Goal: Task Accomplishment & Management: Complete application form

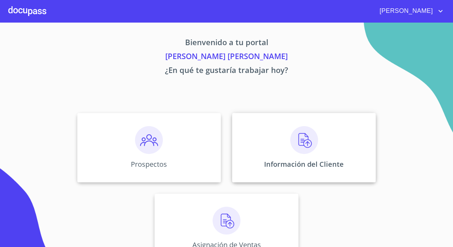
click at [256, 144] on div "Información del Cliente" at bounding box center [304, 148] width 144 height 70
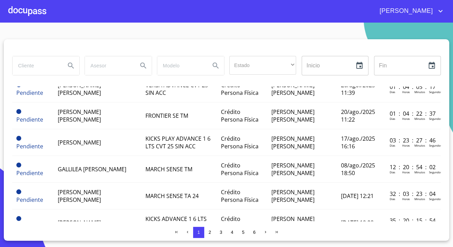
scroll to position [31, 0]
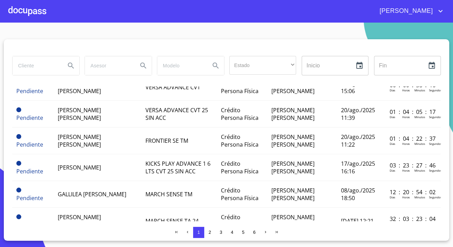
click at [39, 13] on div at bounding box center [27, 11] width 38 height 22
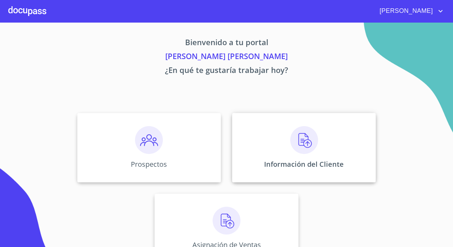
click at [287, 146] on div "Información del Cliente" at bounding box center [304, 148] width 144 height 70
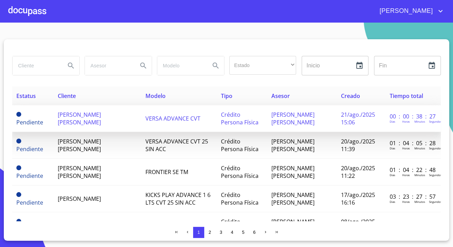
click at [82, 126] on td "[PERSON_NAME] [PERSON_NAME]" at bounding box center [98, 118] width 88 height 27
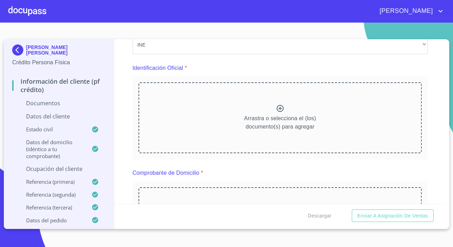
scroll to position [63, 0]
click at [280, 110] on icon at bounding box center [279, 108] width 7 height 7
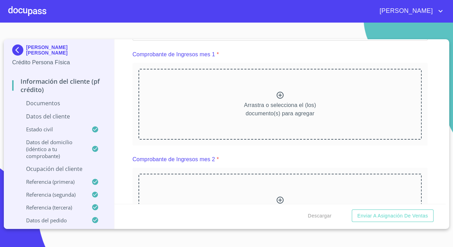
scroll to position [474, 0]
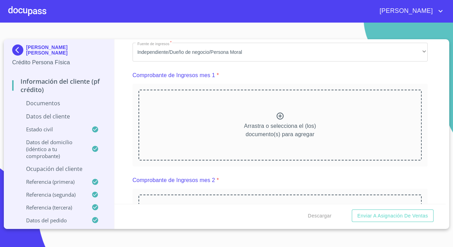
click at [227, 130] on div "Arrastra o selecciona el (los) documento(s) para agregar" at bounding box center [279, 125] width 283 height 71
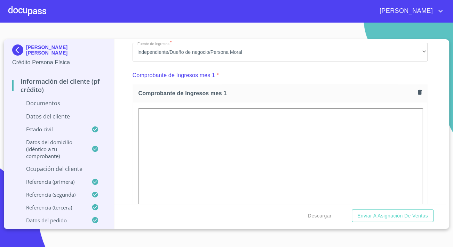
click at [131, 168] on div "Información del cliente (PF crédito) Documentos Documento de identificación.   …" at bounding box center [279, 121] width 331 height 165
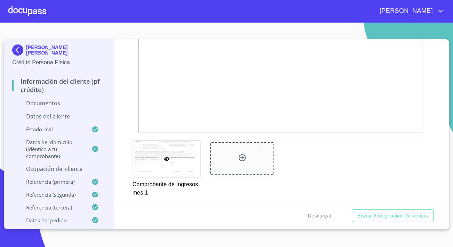
scroll to position [727, 0]
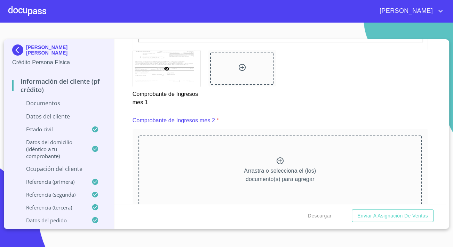
click at [192, 164] on div "Arrastra o selecciona el (los) documento(s) para agregar" at bounding box center [279, 170] width 283 height 71
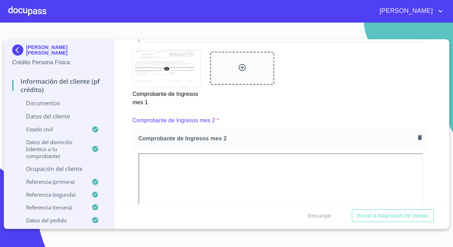
click at [125, 158] on div "Información del cliente (PF crédito) Documentos Documento de identificación.   …" at bounding box center [279, 121] width 331 height 165
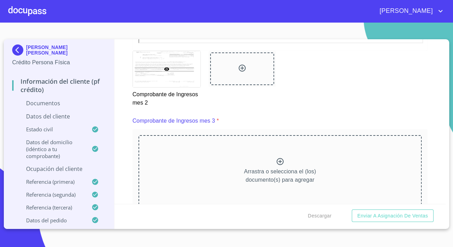
scroll to position [1074, 0]
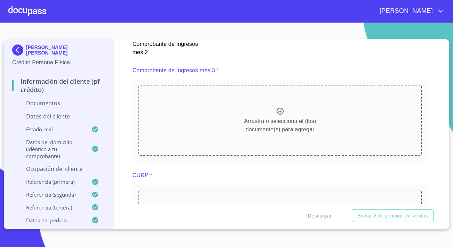
click at [212, 138] on div "Arrastra o selecciona el (los) documento(s) para agregar" at bounding box center [279, 120] width 283 height 71
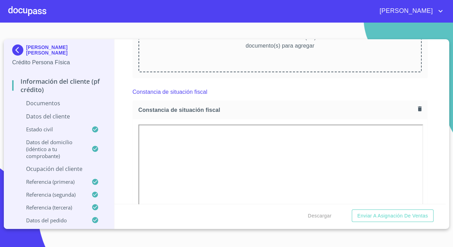
scroll to position [1517, 0]
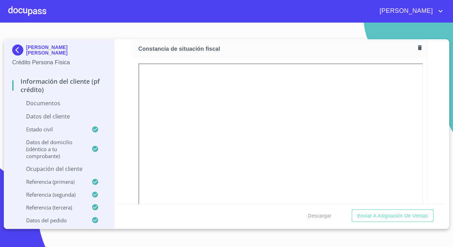
click at [133, 117] on div at bounding box center [280, 158] width 294 height 200
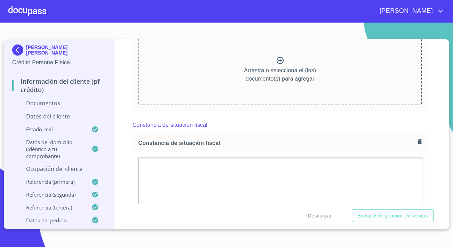
scroll to position [1391, 0]
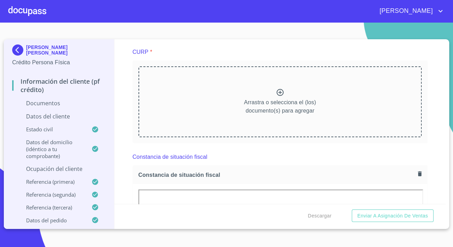
click at [175, 108] on div "Arrastra o selecciona el (los) documento(s) para agregar" at bounding box center [279, 101] width 283 height 71
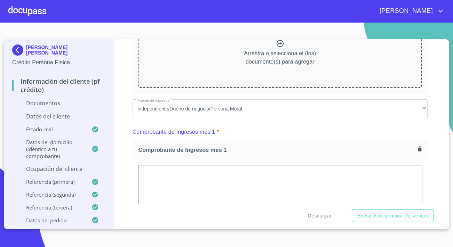
scroll to position [284, 0]
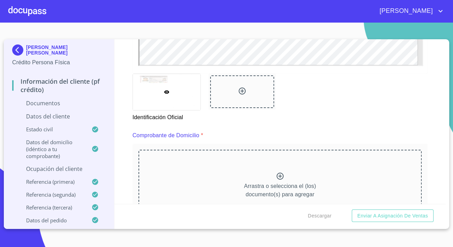
click at [240, 170] on div "Arrastra o selecciona el (los) documento(s) para agregar" at bounding box center [279, 185] width 283 height 71
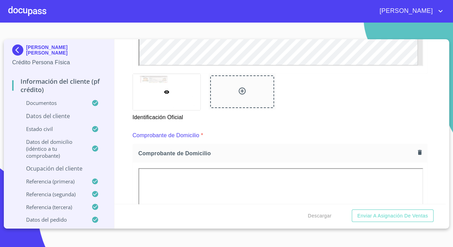
click at [65, 118] on p "Datos del cliente" at bounding box center [59, 116] width 94 height 8
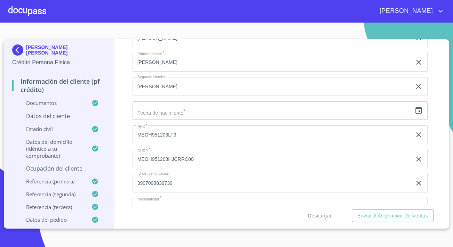
scroll to position [105, 0]
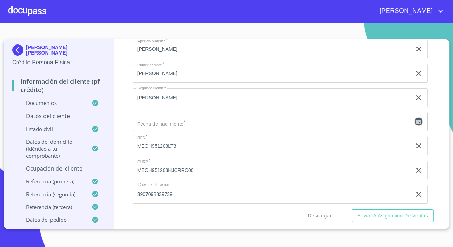
click at [415, 119] on icon "button" at bounding box center [418, 121] width 6 height 7
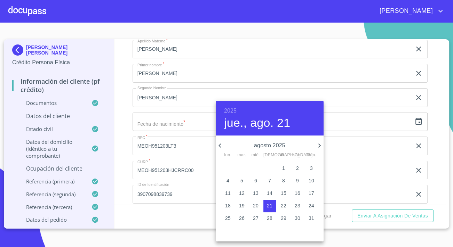
click at [230, 108] on h6 "2025" at bounding box center [230, 111] width 13 height 10
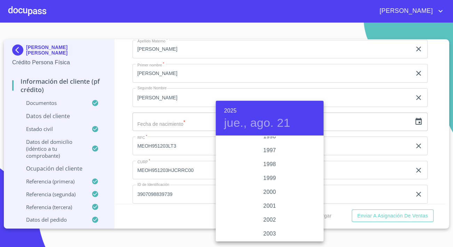
scroll to position [970, 0]
click at [273, 147] on div "1995" at bounding box center [270, 147] width 108 height 14
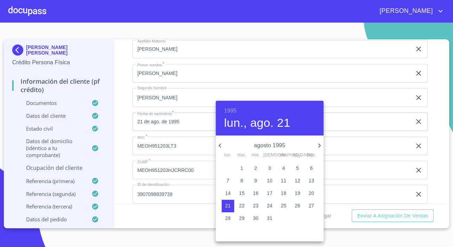
click at [317, 147] on icon "button" at bounding box center [319, 146] width 8 height 8
click at [316, 147] on icon "button" at bounding box center [319, 146] width 8 height 8
click at [308, 168] on span "3" at bounding box center [311, 168] width 13 height 7
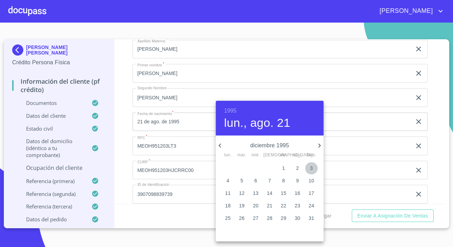
type input "3 de dic. de 1995"
click at [128, 138] on div at bounding box center [226, 123] width 453 height 247
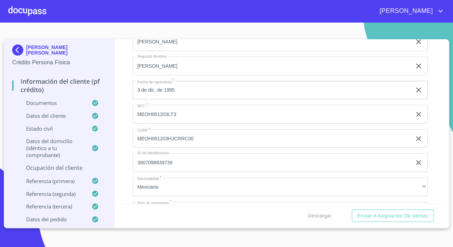
scroll to position [168, 0]
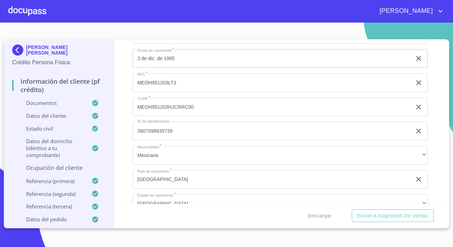
click at [70, 172] on p "Ocupación del Cliente" at bounding box center [59, 168] width 94 height 8
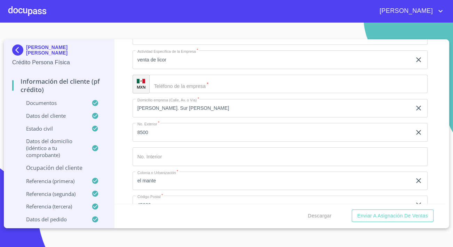
scroll to position [326, 0]
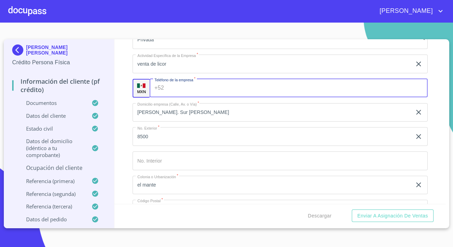
click at [168, 93] on input "Ocupación   *" at bounding box center [297, 88] width 261 height 19
paste input "[PHONE_NUMBER]"
click at [170, 89] on input "[PHONE_NUMBER]" at bounding box center [291, 88] width 248 height 19
type input "+2"
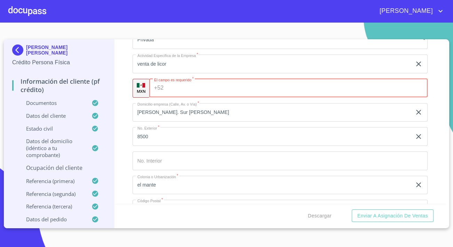
paste input "[PHONE_NUMBER]"
click at [180, 89] on input "[PHONE_NUMBER]" at bounding box center [290, 88] width 248 height 19
type input "[PHONE_NUMBER]"
click at [177, 88] on input "[PHONE_NUMBER]" at bounding box center [290, 88] width 248 height 19
drag, startPoint x: 199, startPoint y: 88, endPoint x: 163, endPoint y: 89, distance: 35.8
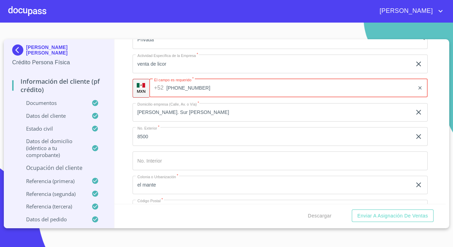
click at [163, 89] on div "+52 [PHONE_NUMBER] ​" at bounding box center [288, 88] width 278 height 19
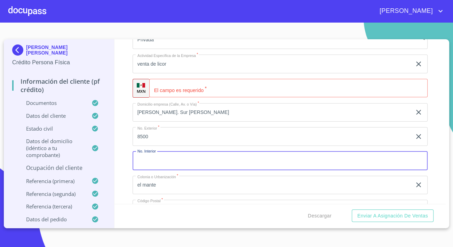
paste input "[PHONE_NUMBER]"
type input "[PHONE_NUMBER]"
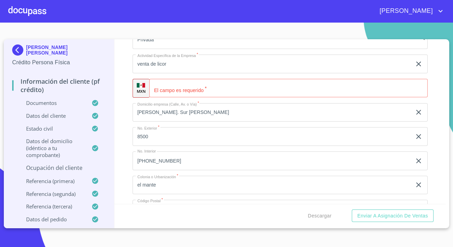
click at [238, 75] on div "Ocupación   * Empleado privado ​ Nombre de la empresa   * [PERSON_NAME], proxim…" at bounding box center [279, 112] width 295 height 514
click at [233, 90] on input "Ocupación   *" at bounding box center [288, 88] width 278 height 19
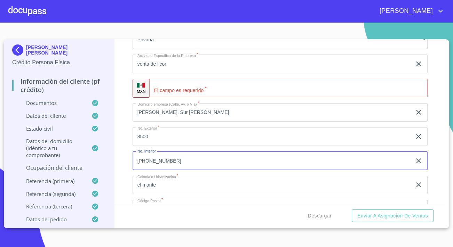
drag, startPoint x: 146, startPoint y: 161, endPoint x: 173, endPoint y: 160, distance: 27.5
click at [173, 160] on input "[PHONE_NUMBER]" at bounding box center [271, 161] width 279 height 19
click at [172, 90] on input "Ocupación   *" at bounding box center [288, 88] width 278 height 19
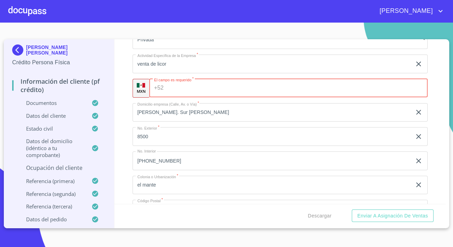
paste input "[PHONE_NUMBER]"
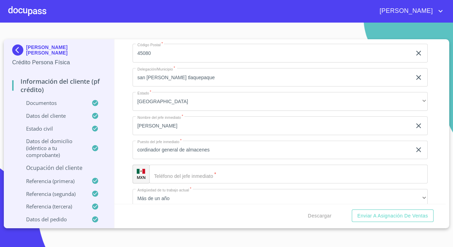
scroll to position [516, 0]
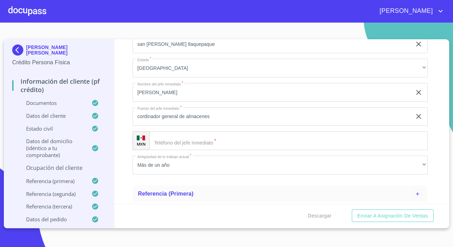
type input "[PHONE_NUMBER]"
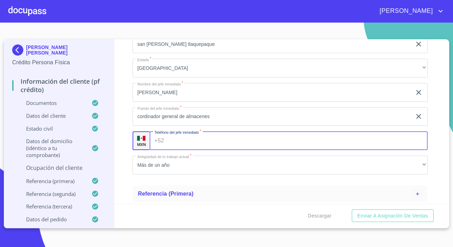
paste input "[PHONE_NUMBER]"
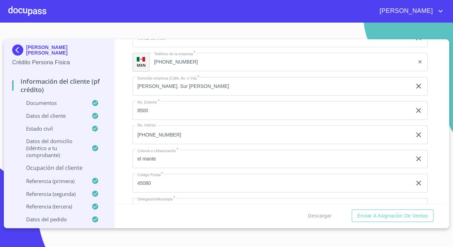
scroll to position [358, 0]
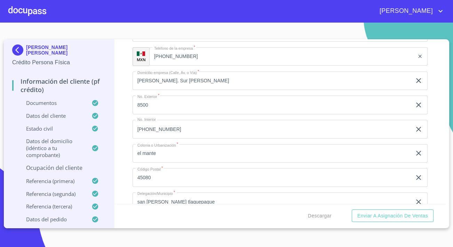
type input "[PHONE_NUMBER]"
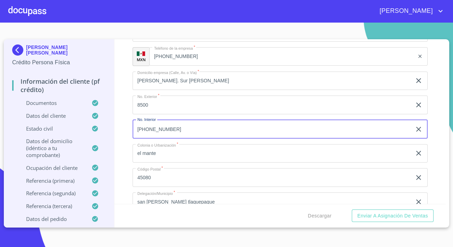
drag, startPoint x: 191, startPoint y: 132, endPoint x: 89, endPoint y: 131, distance: 101.5
click at [89, 131] on div "[PERSON_NAME] [PERSON_NAME] Crédito Persona Física Información del cliente (PF …" at bounding box center [225, 133] width 442 height 188
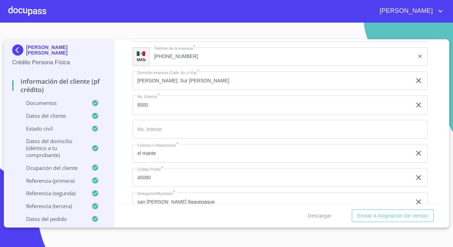
click at [116, 113] on div "Información del cliente (PF crédito) Documentos Datos del cliente Estado Civil …" at bounding box center [279, 121] width 331 height 165
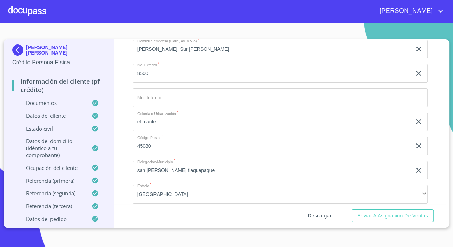
click at [318, 216] on span "Descargar" at bounding box center [320, 216] width 24 height 9
click at [156, 17] on div "[PERSON_NAME]" at bounding box center [226, 11] width 453 height 22
click at [364, 212] on span "Enviar a Asignación de Ventas" at bounding box center [392, 216] width 71 height 9
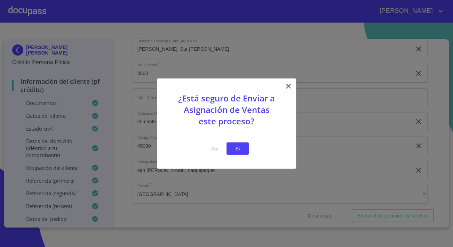
click at [242, 152] on span "Si" at bounding box center [237, 148] width 11 height 9
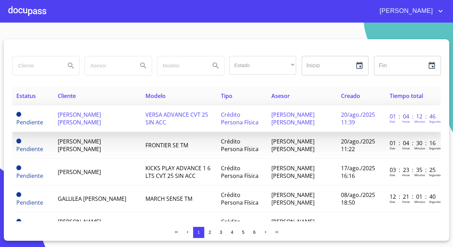
click at [106, 126] on td "[PERSON_NAME] [PERSON_NAME]" at bounding box center [98, 118] width 88 height 27
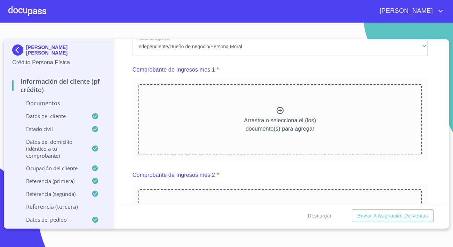
scroll to position [695, 0]
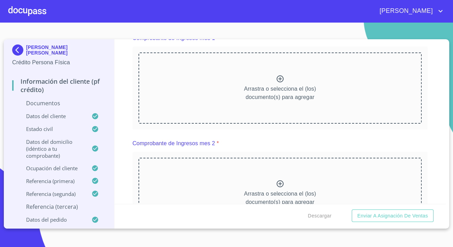
click at [185, 94] on div "Arrastra o selecciona el (los) documento(s) para agregar" at bounding box center [279, 88] width 283 height 71
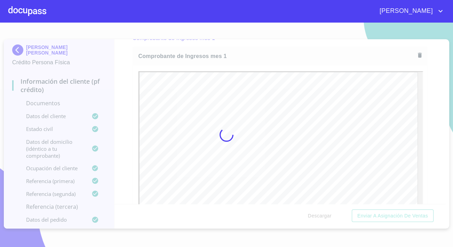
click at [131, 162] on div at bounding box center [226, 135] width 453 height 225
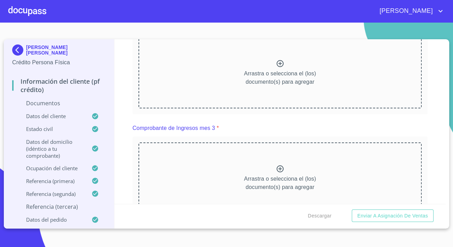
scroll to position [1011, 0]
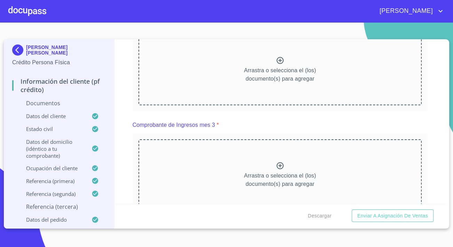
click at [223, 70] on div "Arrastra o selecciona el (los) documento(s) para agregar" at bounding box center [279, 69] width 283 height 71
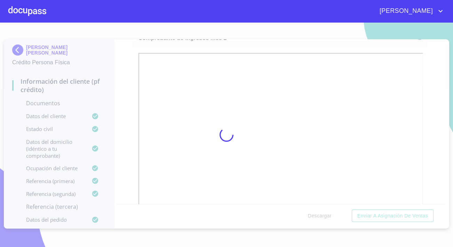
click at [133, 158] on div at bounding box center [280, 147] width 294 height 200
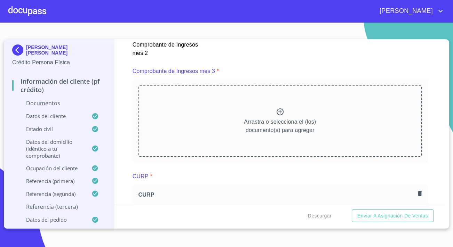
scroll to position [1264, 0]
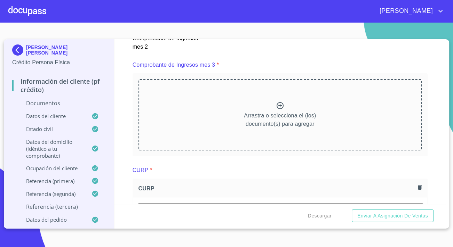
click at [195, 118] on div "Arrastra o selecciona el (los) documento(s) para agregar" at bounding box center [279, 114] width 283 height 71
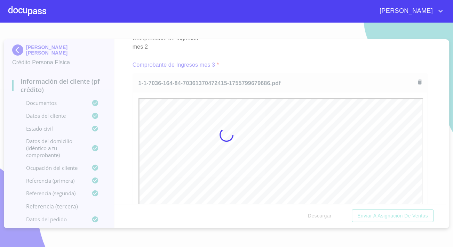
scroll to position [0, 0]
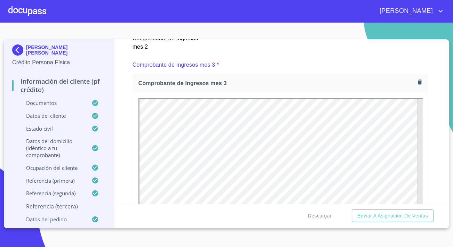
click at [115, 137] on div "Información del cliente (PF crédito) Documentos Documento de identificación.   …" at bounding box center [279, 121] width 331 height 165
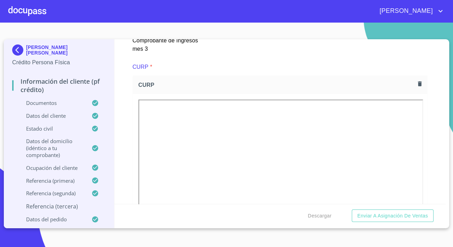
scroll to position [1580, 0]
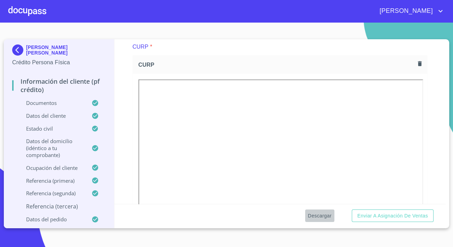
click at [326, 216] on span "Descargar" at bounding box center [320, 216] width 24 height 9
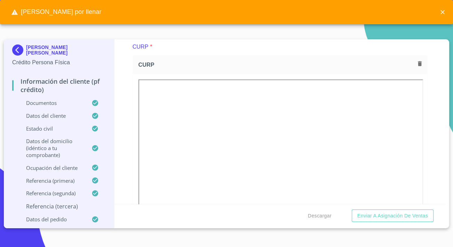
click at [164, 15] on div "[PERSON_NAME] por llenar" at bounding box center [226, 12] width 453 height 24
click at [373, 220] on span "Enviar a Asignación de Ventas" at bounding box center [392, 216] width 71 height 9
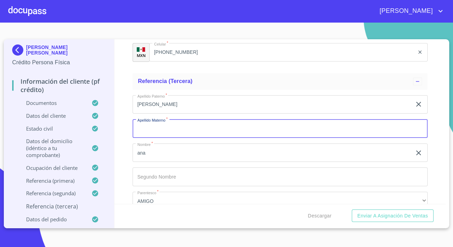
scroll to position [3592, 0]
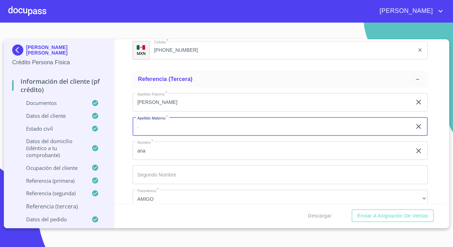
type input "."
click at [123, 140] on div "Información del cliente (PF crédito) Documentos Documento de identificación.   …" at bounding box center [279, 121] width 331 height 165
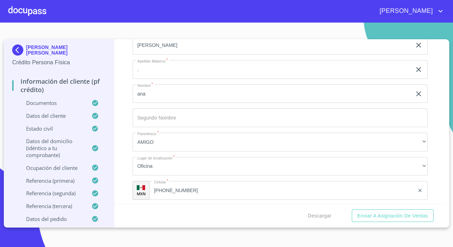
scroll to position [3656, 0]
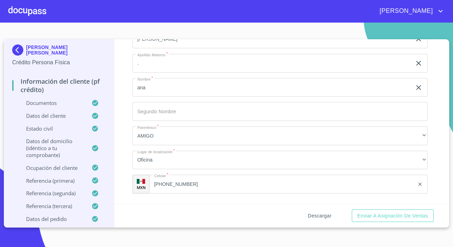
click at [330, 216] on span "Descargar" at bounding box center [320, 216] width 24 height 9
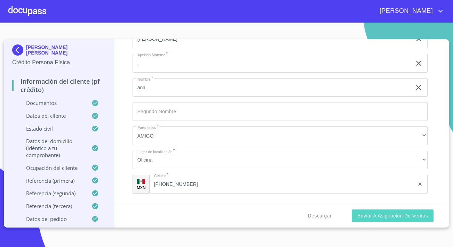
click at [404, 219] on span "Enviar a Asignación de Ventas" at bounding box center [392, 216] width 71 height 9
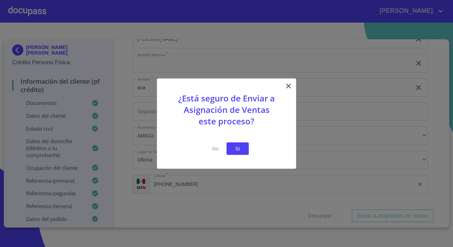
click at [237, 149] on span "Si" at bounding box center [237, 148] width 11 height 9
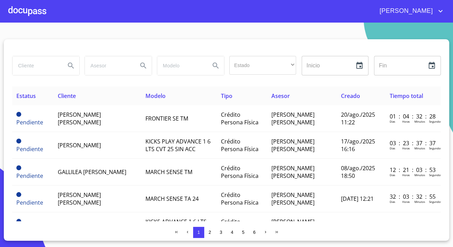
click at [14, 17] on div at bounding box center [27, 11] width 38 height 22
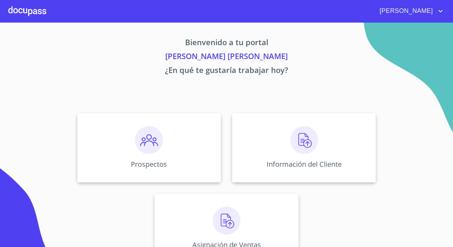
click at [226, 137] on div "Prospectos Información del Cliente Asignación de Ventas" at bounding box center [226, 187] width 431 height 161
click at [259, 135] on div "Información del Cliente" at bounding box center [304, 148] width 144 height 70
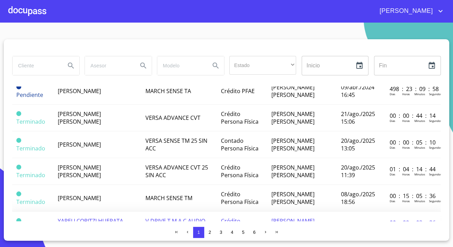
scroll to position [537, 0]
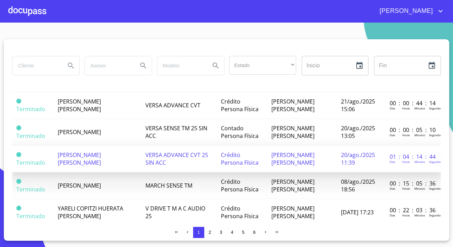
click at [91, 151] on span "[PERSON_NAME] [PERSON_NAME]" at bounding box center [79, 158] width 43 height 15
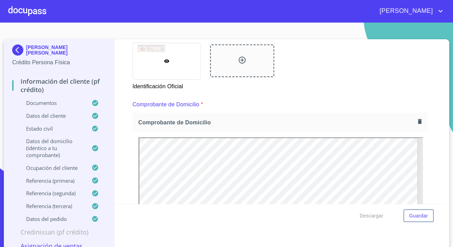
scroll to position [316, 0]
click at [118, 129] on div "Información del cliente (PF crédito) Documentos Documento de identificación.   …" at bounding box center [279, 121] width 331 height 165
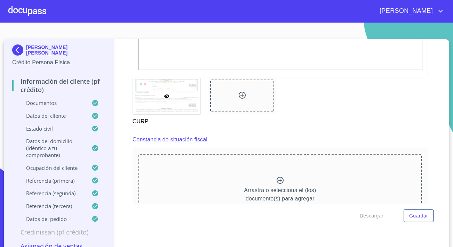
scroll to position [1770, 0]
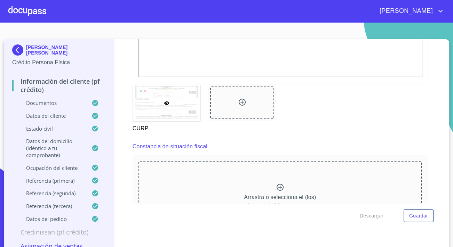
click at [283, 186] on div "Arrastra o selecciona el (los) documento(s) para agregar" at bounding box center [279, 196] width 283 height 71
